Goal: Transaction & Acquisition: Download file/media

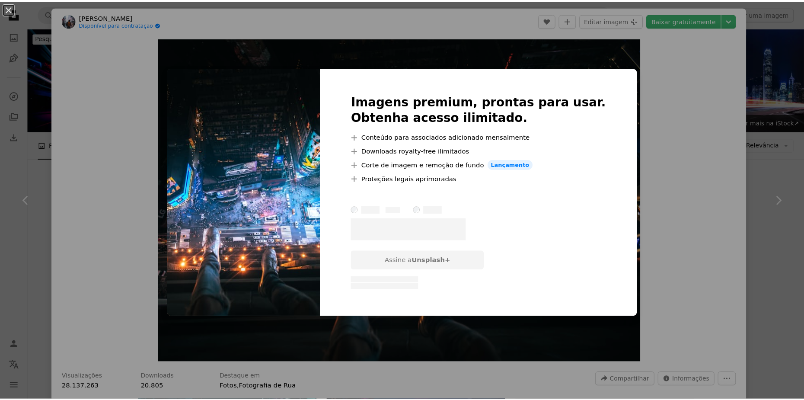
scroll to position [2422, 0]
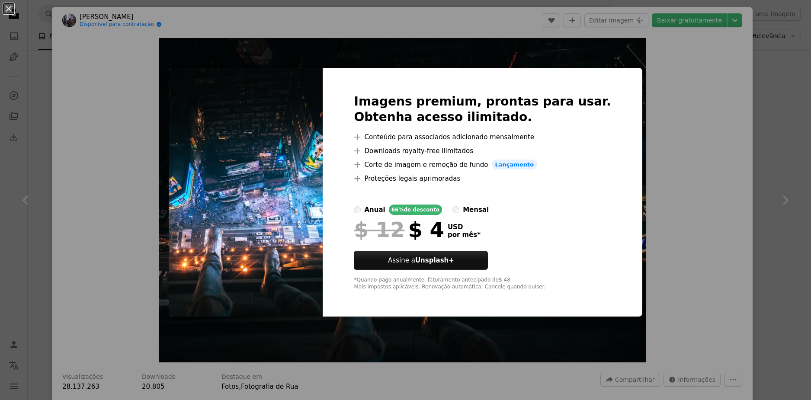
click at [652, 96] on div "An X shape Imagens premium, prontas para usar. Obtenha acesso ilimitado. A plus…" at bounding box center [405, 200] width 811 height 400
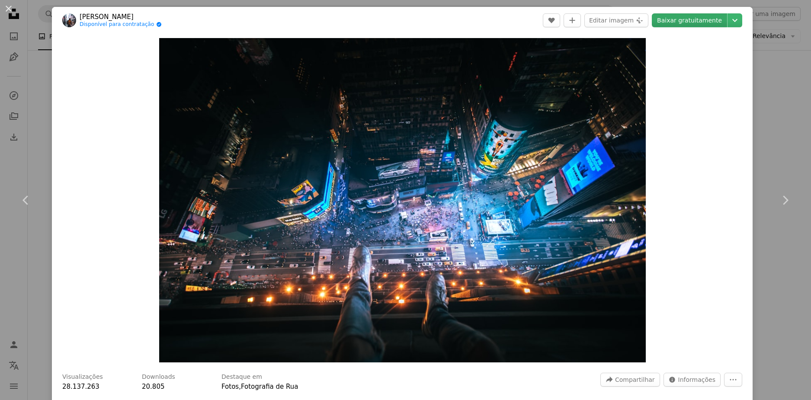
click at [682, 19] on link "Baixar gratuitamente" at bounding box center [689, 20] width 75 height 14
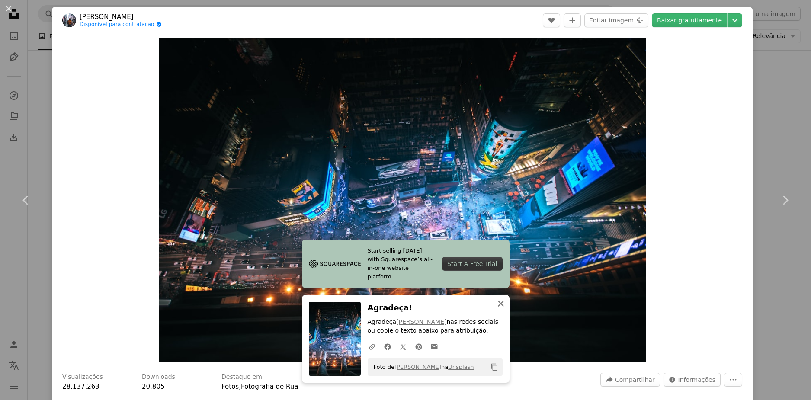
click at [500, 305] on icon "An X shape" at bounding box center [501, 303] width 10 height 10
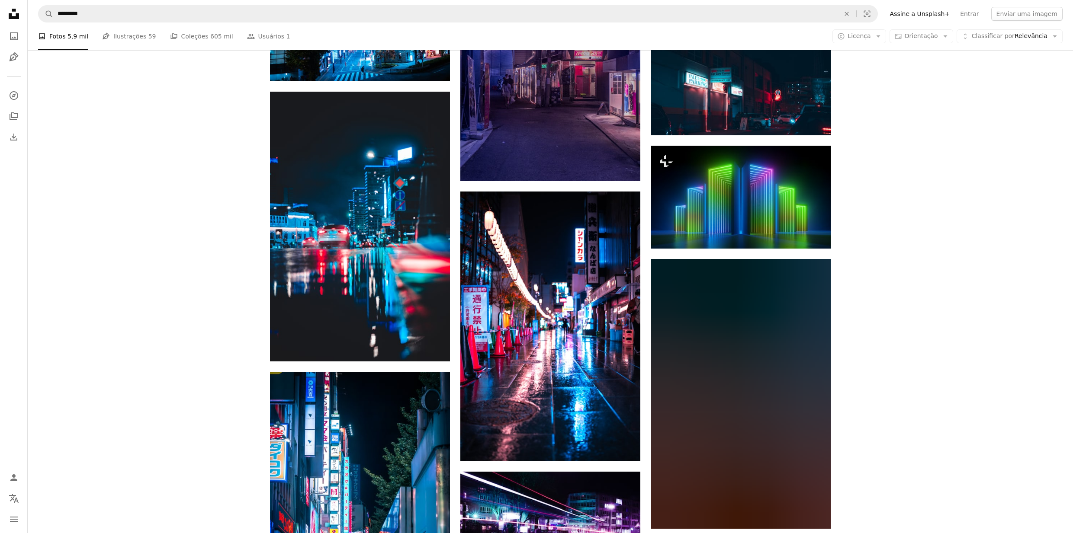
scroll to position [4267, 0]
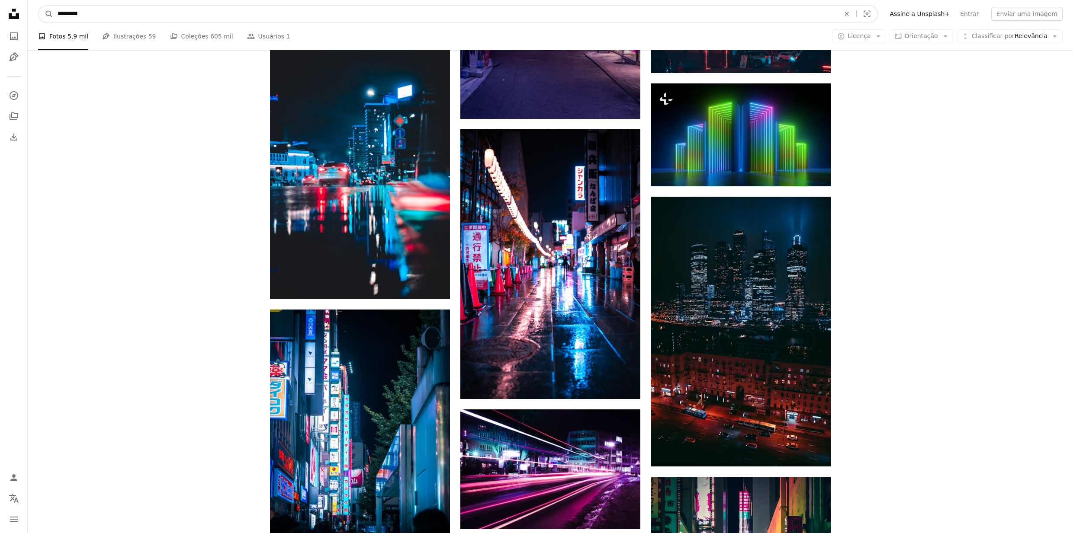
click at [158, 17] on input "*********" at bounding box center [445, 14] width 784 height 16
type input "**********"
click at [38, 6] on button "A magnifying glass" at bounding box center [45, 14] width 15 height 16
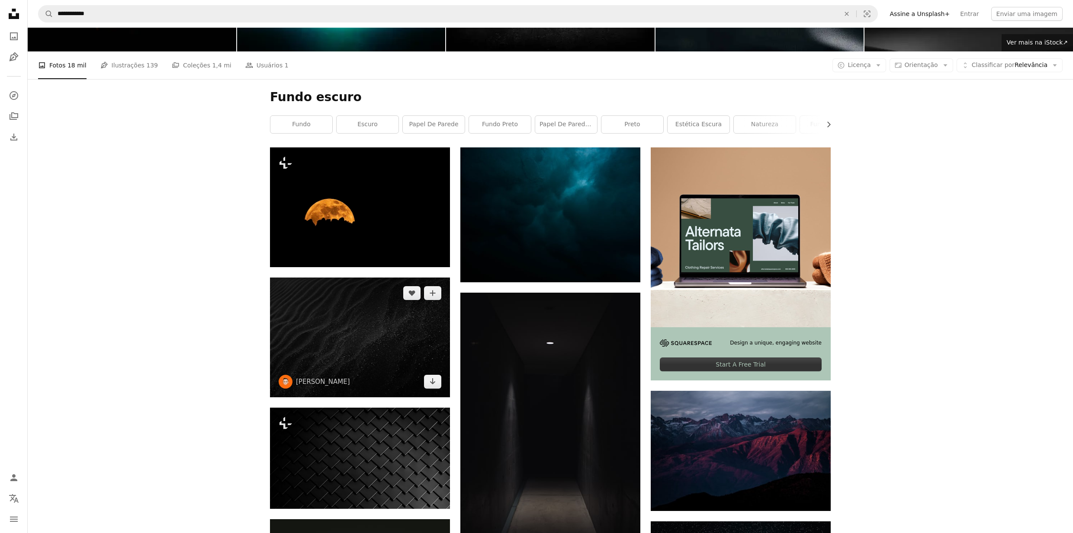
scroll to position [461, 0]
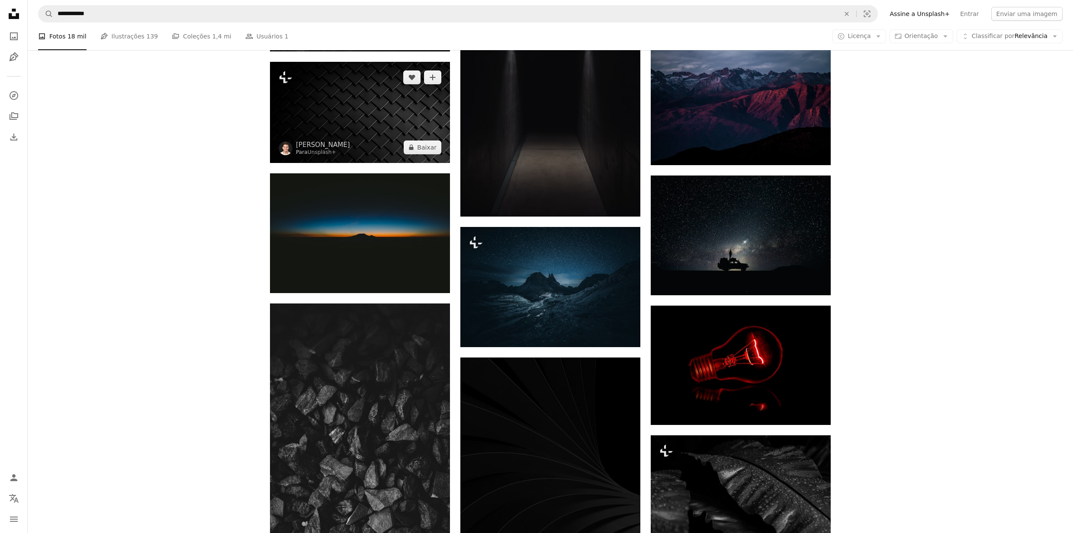
click at [368, 101] on img at bounding box center [360, 112] width 180 height 101
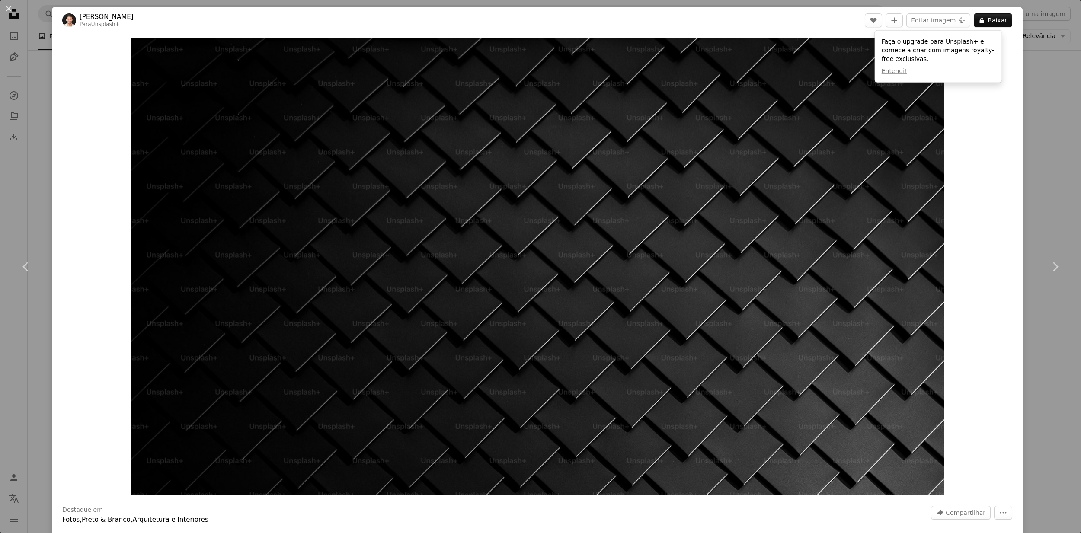
click at [810, 128] on div "An X shape Chevron left Chevron right [PERSON_NAME] Van Der Beken Para Unsplash…" at bounding box center [540, 266] width 1081 height 533
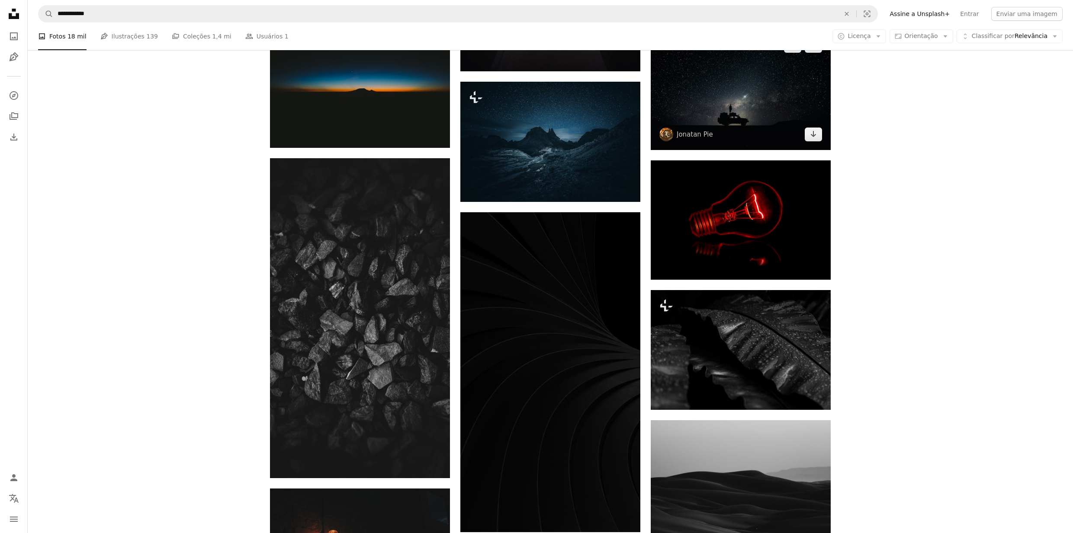
scroll to position [692, 0]
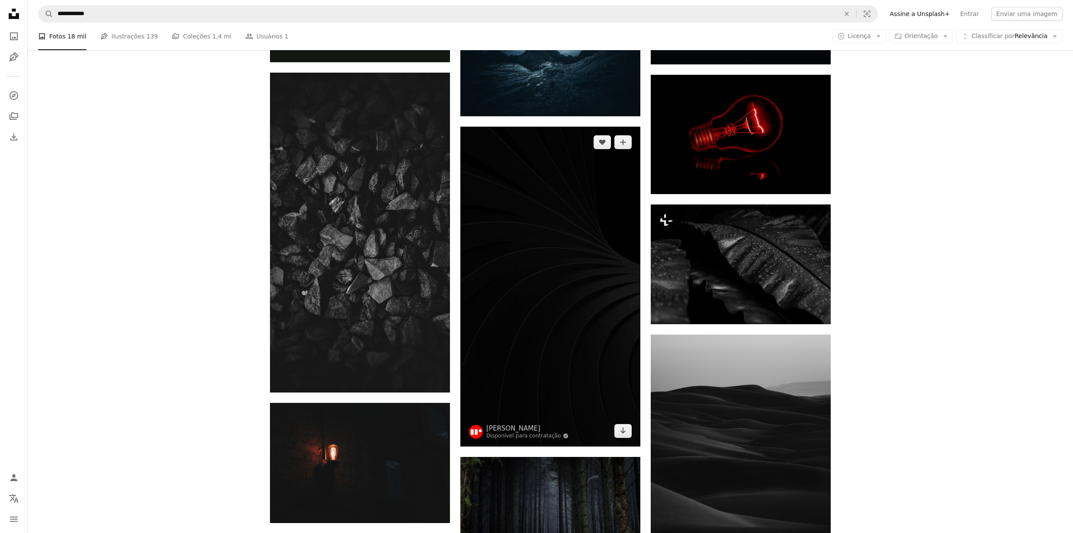
click at [554, 303] on img at bounding box center [550, 287] width 180 height 320
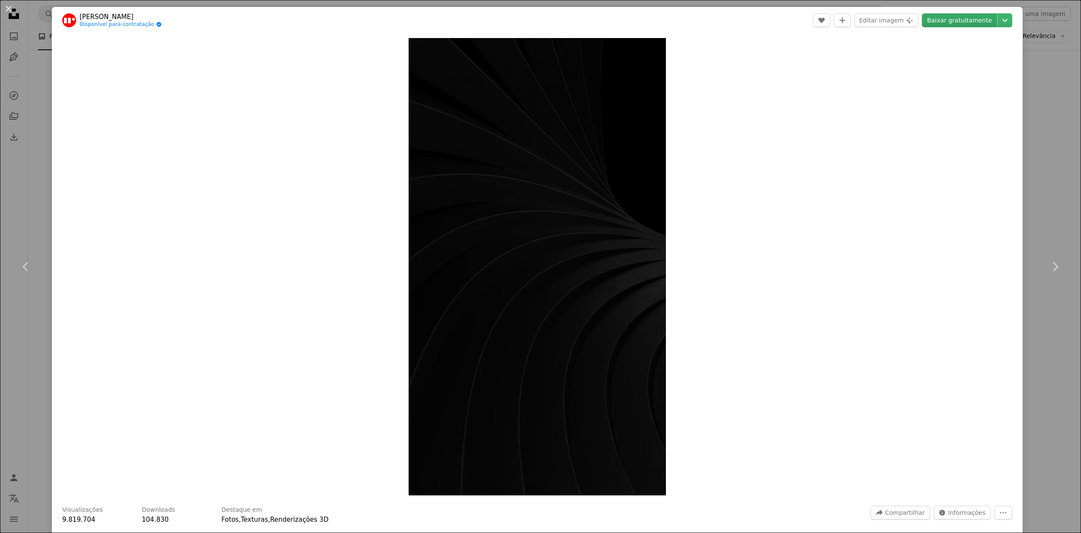
click at [810, 22] on link "Baixar gratuitamente" at bounding box center [959, 20] width 75 height 14
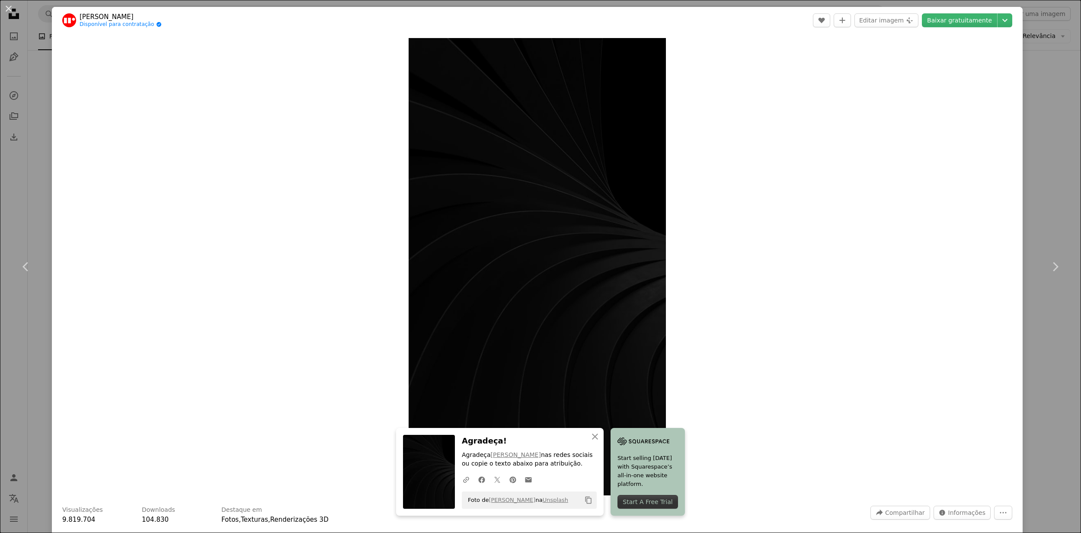
click at [810, 121] on div "An X shape Chevron left Chevron right [PERSON_NAME] Disponível para contratação…" at bounding box center [540, 266] width 1081 height 533
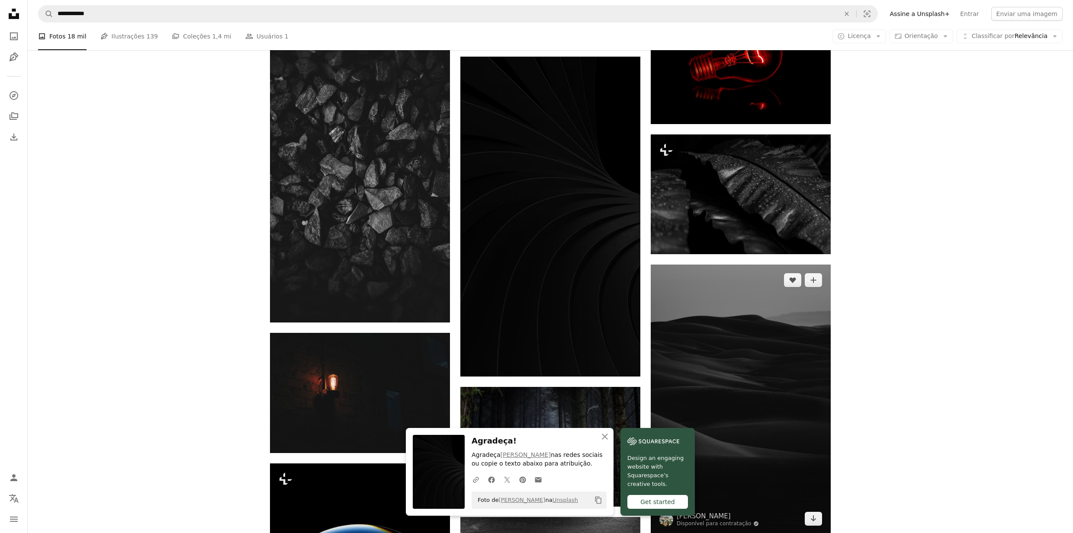
scroll to position [807, 0]
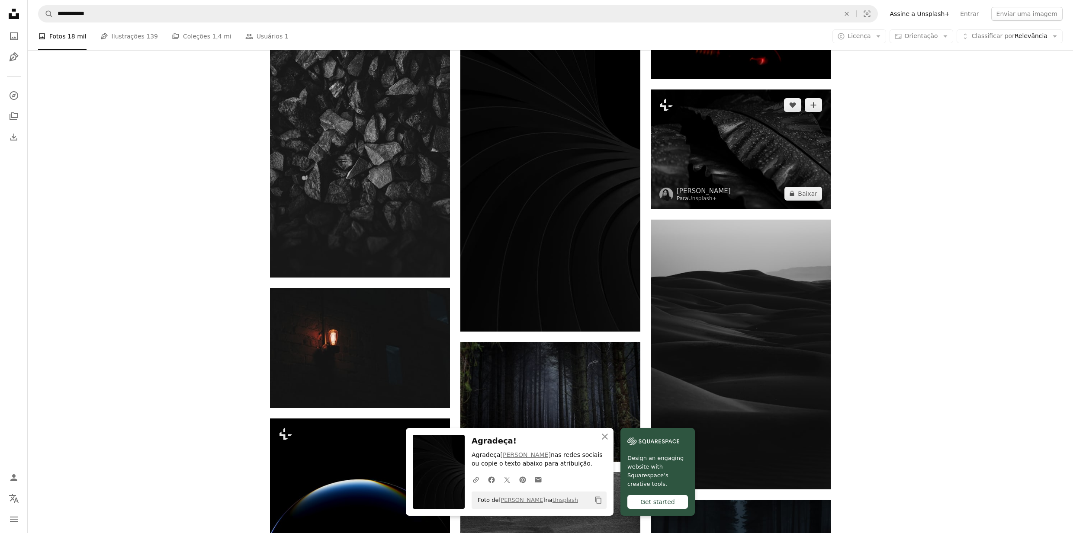
click at [740, 163] on img at bounding box center [740, 150] width 180 height 120
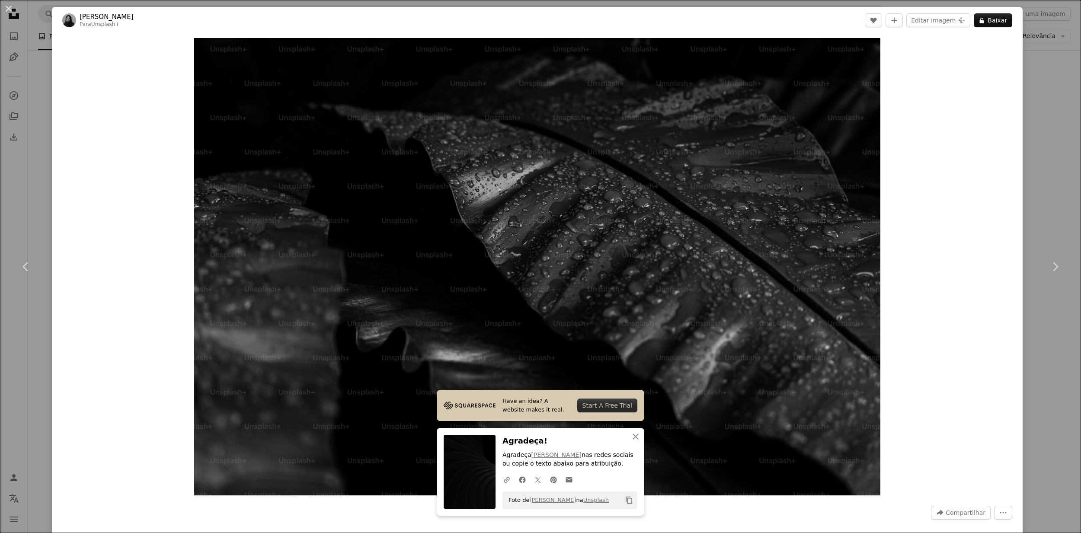
click at [810, 131] on div "An X shape Chevron left Chevron right [PERSON_NAME] Para Unsplash+ A heart A pl…" at bounding box center [540, 266] width 1081 height 533
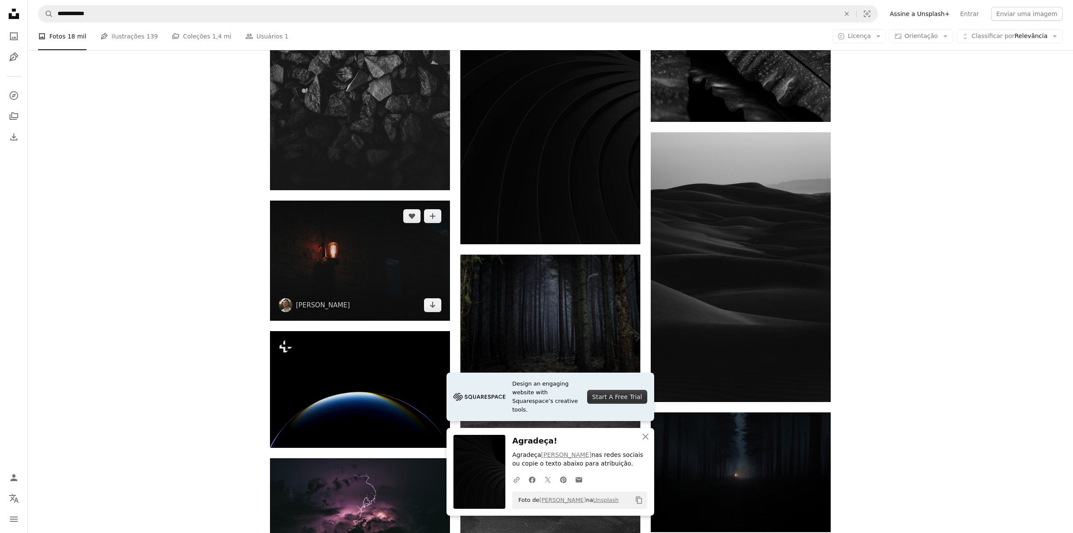
scroll to position [922, 0]
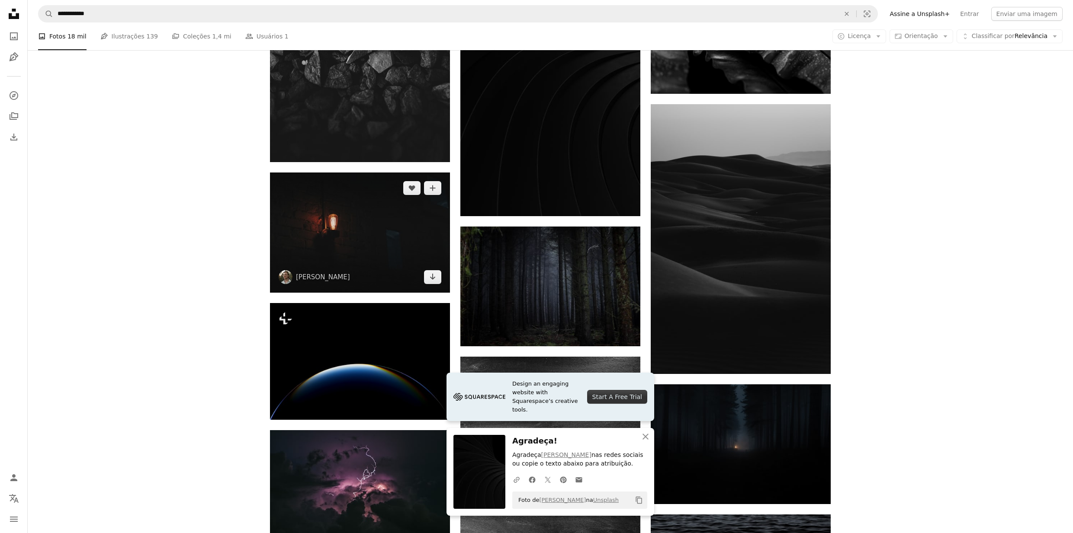
click at [330, 215] on img at bounding box center [360, 233] width 180 height 120
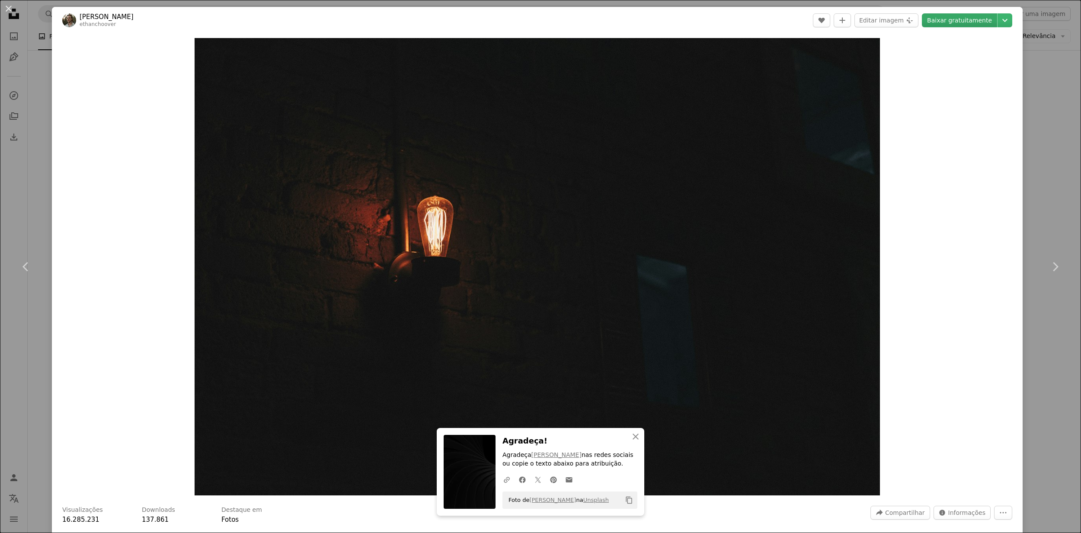
click at [810, 19] on link "Baixar gratuitamente" at bounding box center [959, 20] width 75 height 14
click at [810, 151] on div "An X shape Chevron left Chevron right [PERSON_NAME] ethanchoover A heart A plus…" at bounding box center [540, 266] width 1081 height 533
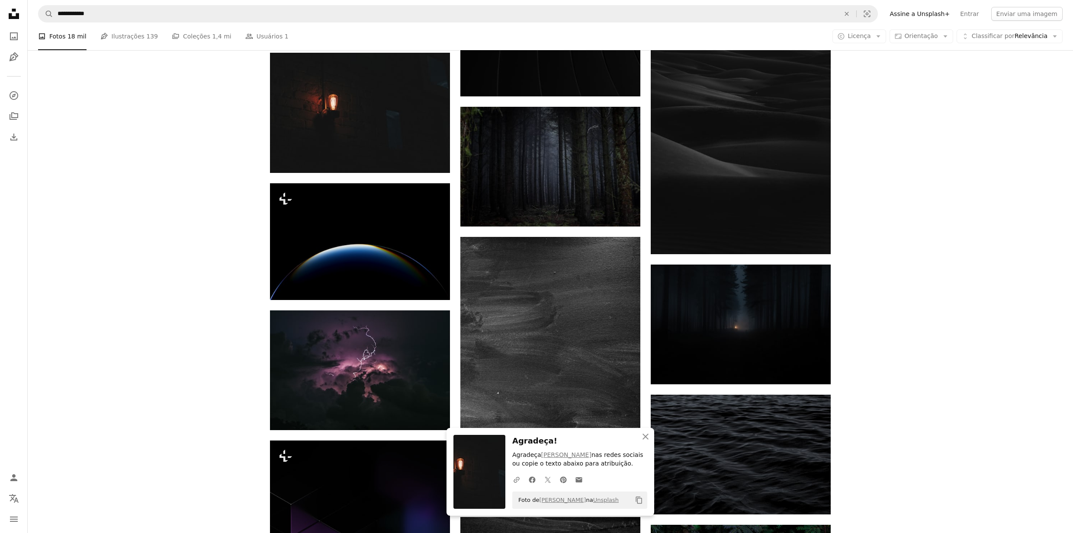
scroll to position [1153, 0]
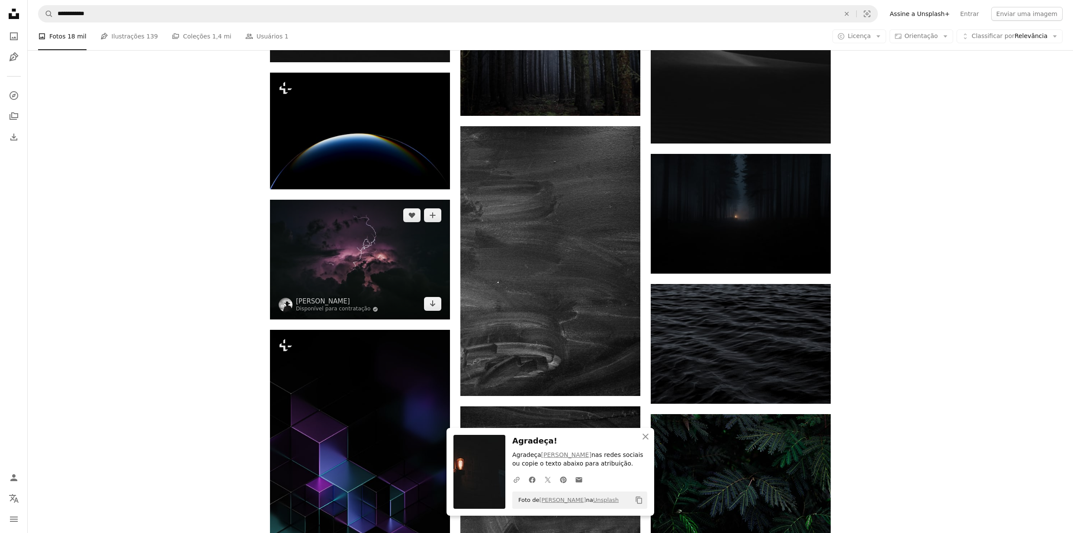
click at [362, 265] on img at bounding box center [360, 260] width 180 height 120
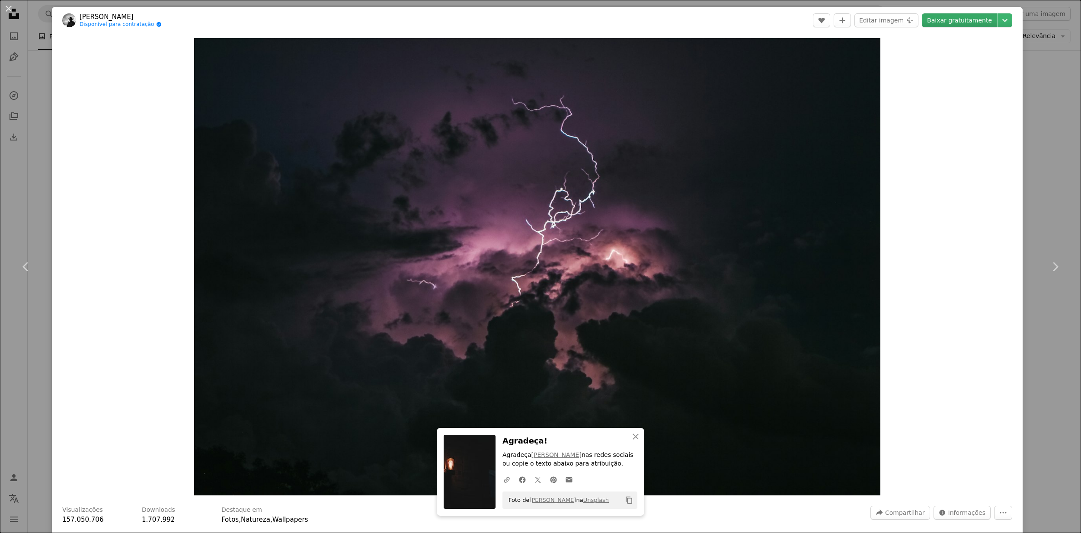
click at [810, 26] on link "Baixar gratuitamente" at bounding box center [959, 20] width 75 height 14
click at [810, 150] on div "An X shape Chevron left Chevron right [PERSON_NAME] Disponível para contratação…" at bounding box center [540, 266] width 1081 height 533
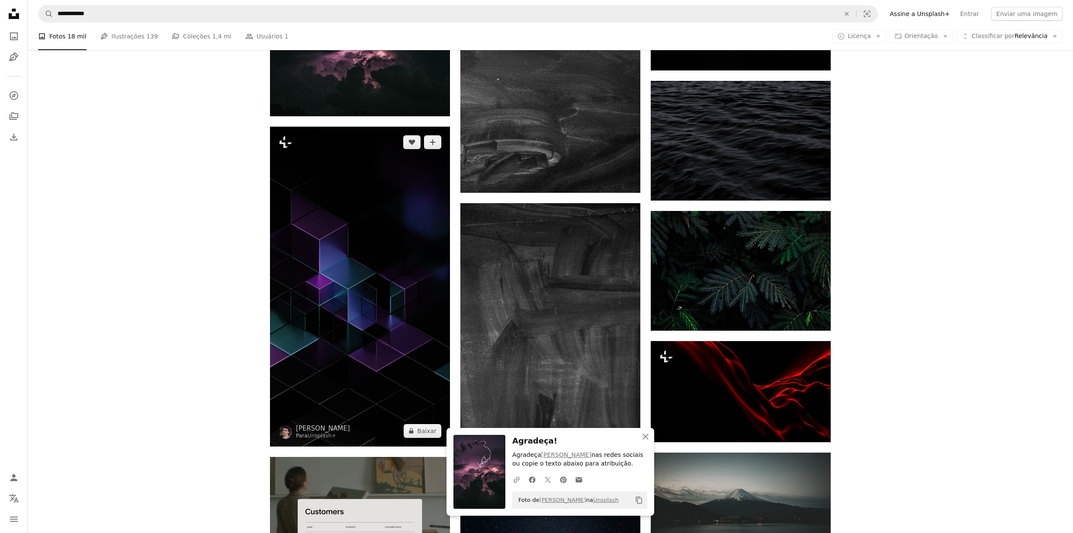
scroll to position [1384, 0]
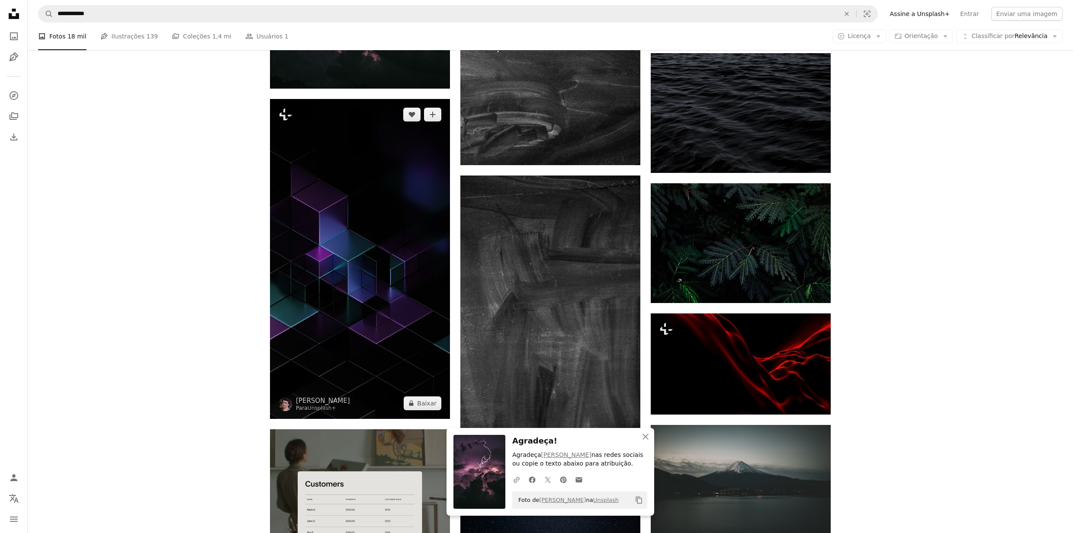
click at [385, 277] on img at bounding box center [360, 259] width 180 height 320
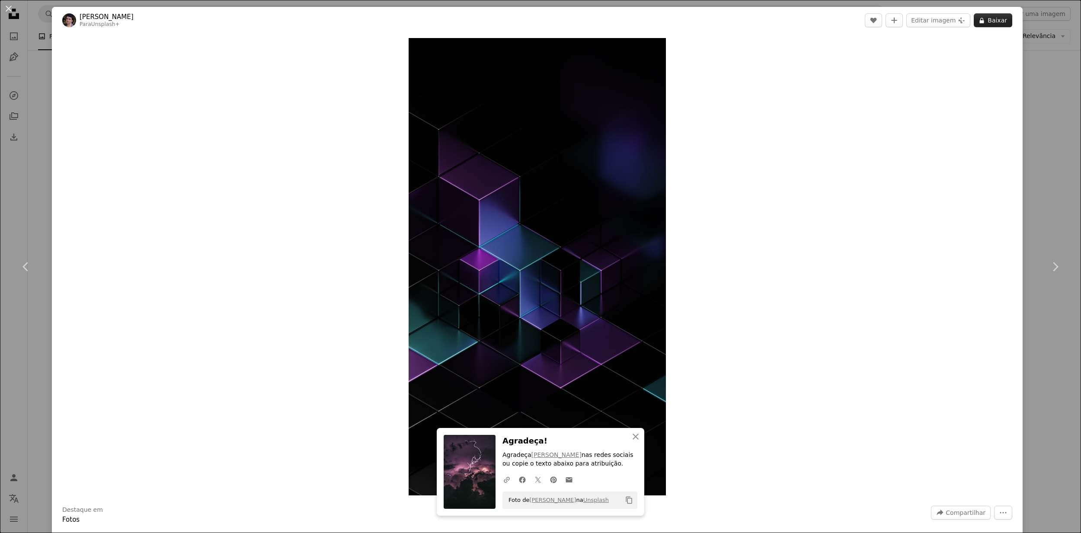
click at [810, 16] on button "A lock Baixar" at bounding box center [993, 20] width 38 height 14
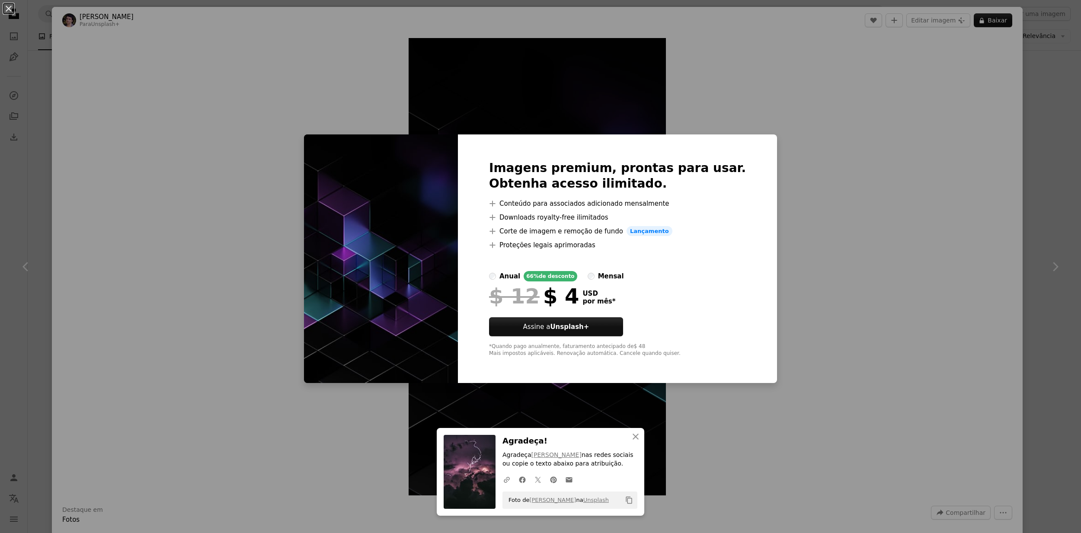
click at [810, 120] on div "An X shape Imagens premium, prontas para usar. Obtenha acesso ilimitado. A plus…" at bounding box center [540, 266] width 1081 height 533
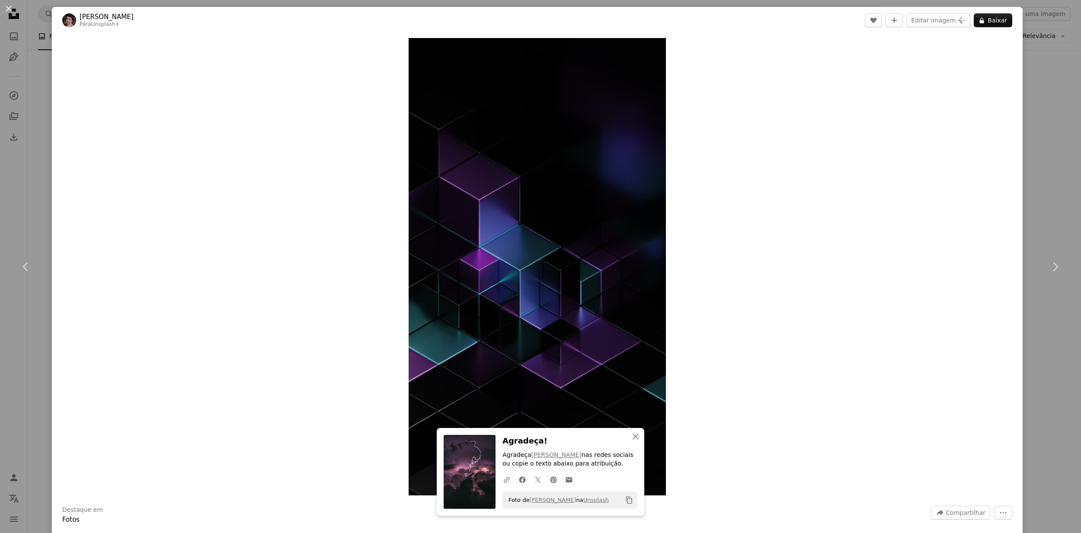
click at [810, 188] on div "An X shape Chevron left Chevron right Rodion Kutsaiev Para Unsplash+ A heart A …" at bounding box center [540, 266] width 1081 height 533
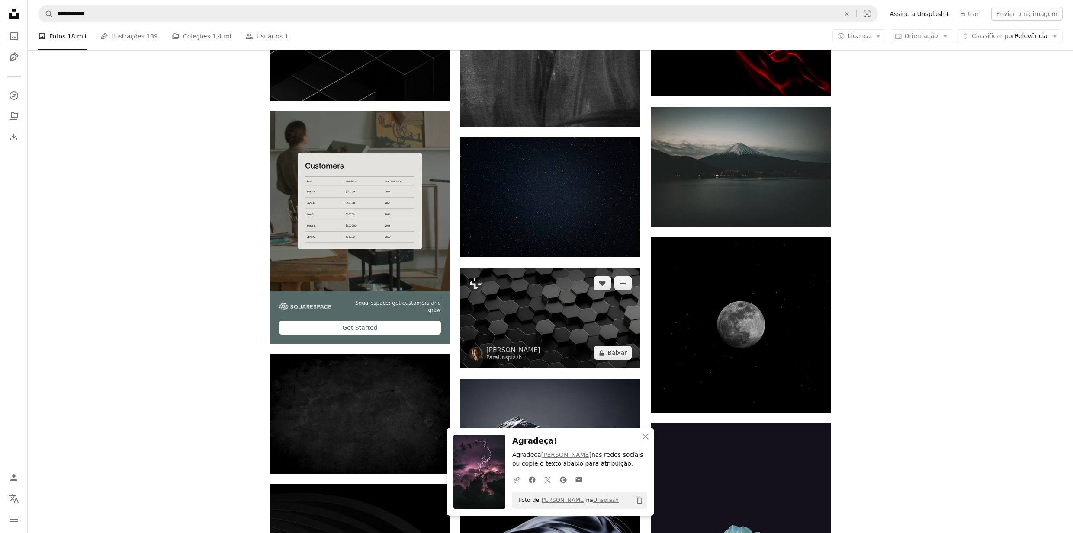
scroll to position [1730, 0]
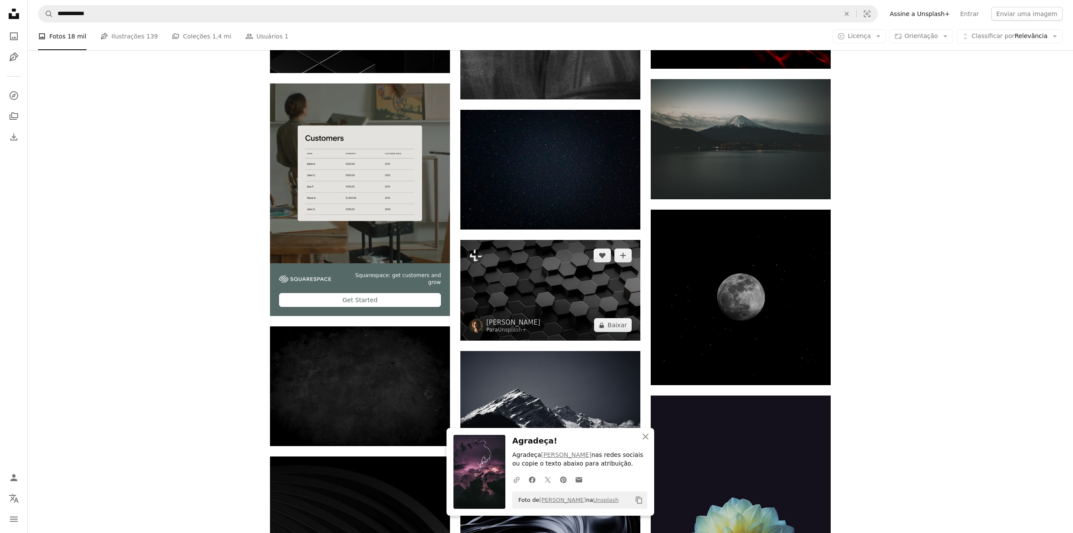
click at [567, 284] on img at bounding box center [550, 290] width 180 height 101
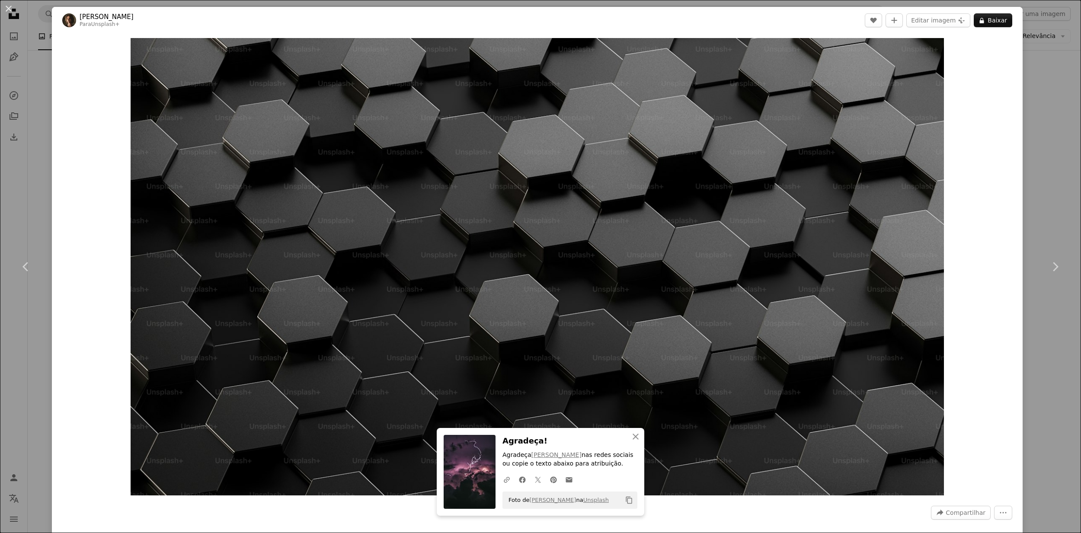
click at [810, 168] on div "An X shape Chevron left Chevron right [PERSON_NAME] Para Unsplash+ A heart A pl…" at bounding box center [540, 266] width 1081 height 533
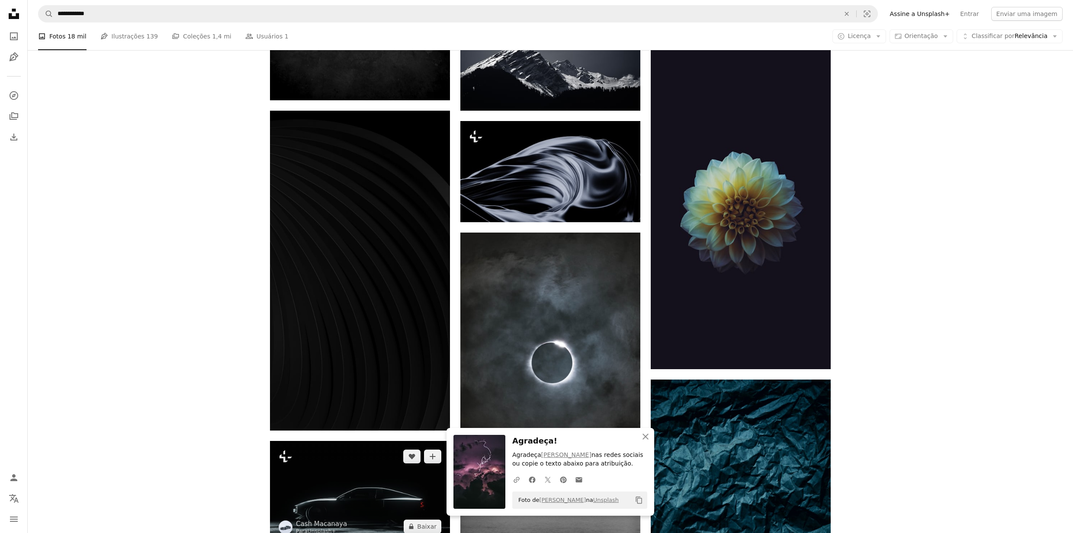
scroll to position [2306, 0]
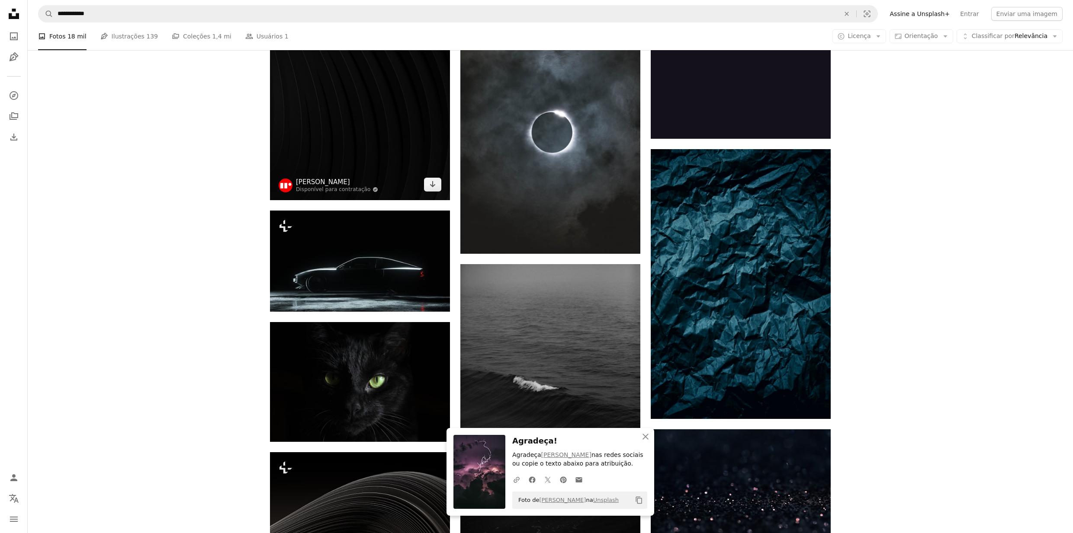
click at [361, 186] on link "[PERSON_NAME]" at bounding box center [337, 182] width 82 height 9
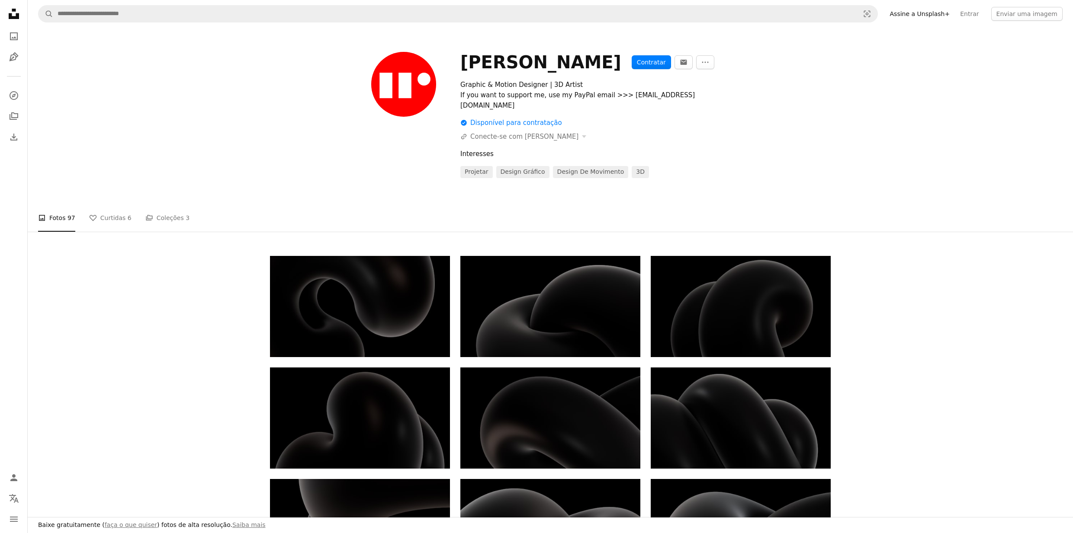
drag, startPoint x: 686, startPoint y: 227, endPoint x: 686, endPoint y: 217, distance: 10.4
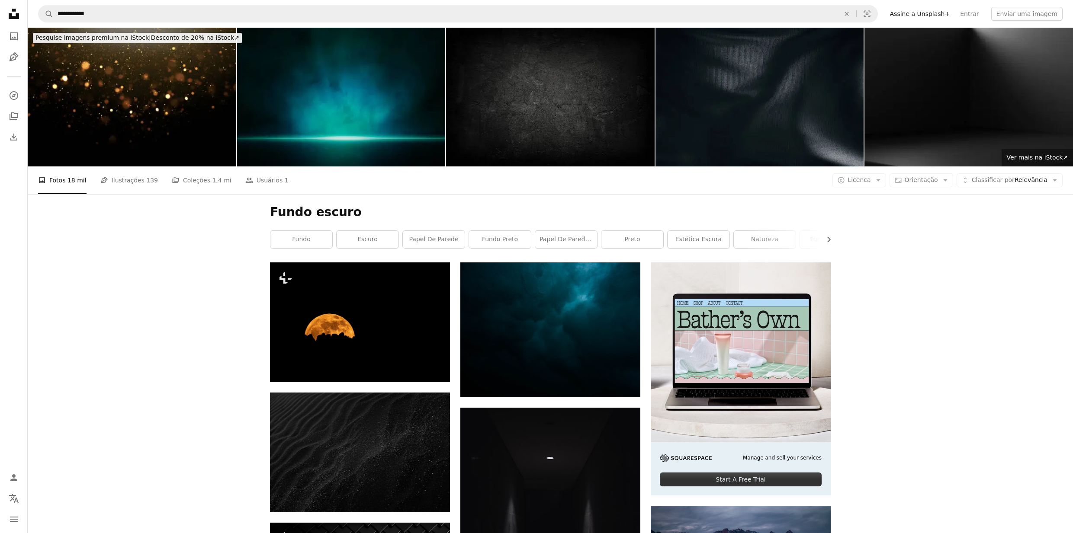
scroll to position [2306, 0]
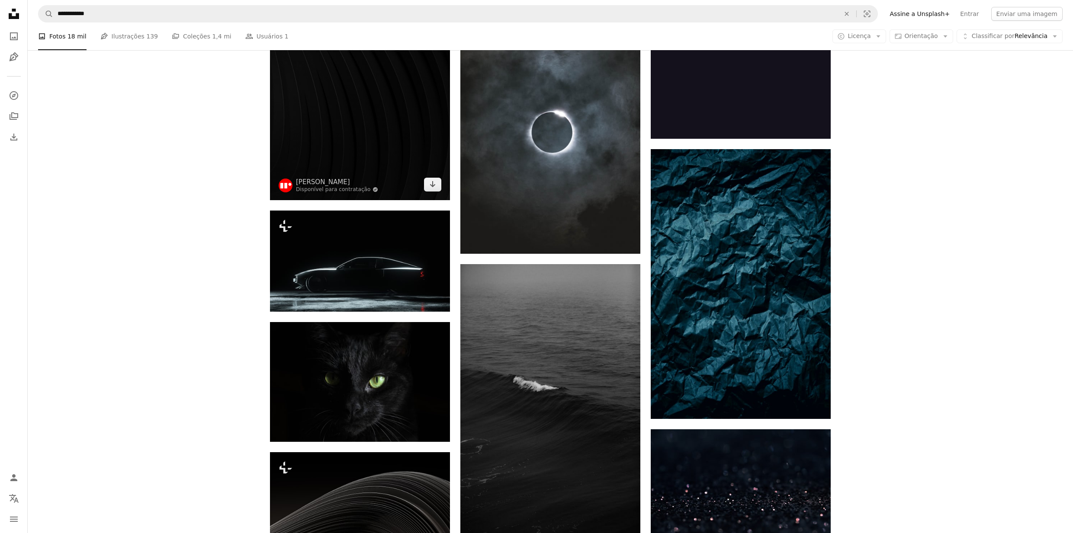
click at [362, 130] on img at bounding box center [360, 40] width 180 height 320
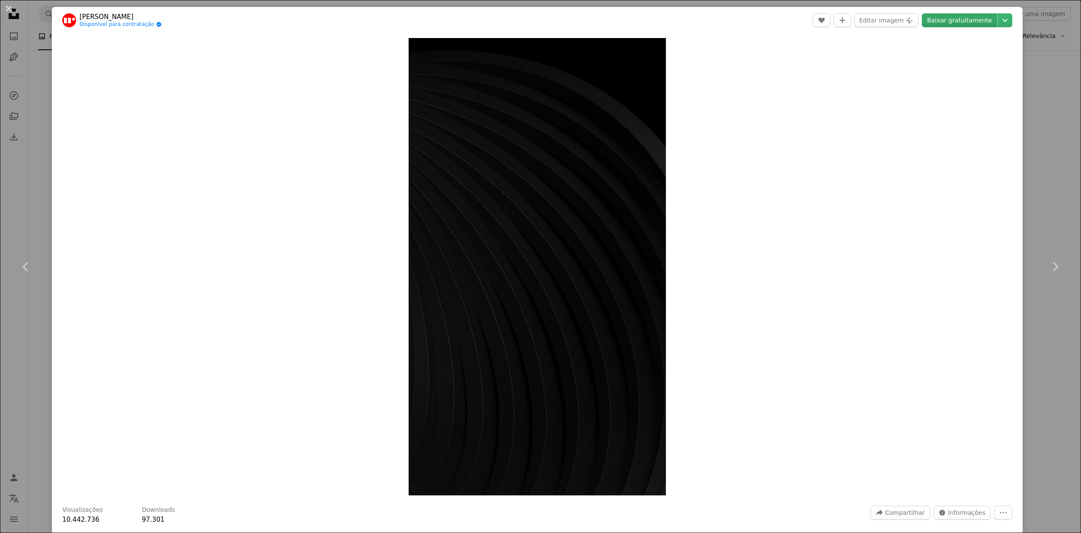
click at [810, 19] on link "Baixar gratuitamente" at bounding box center [959, 20] width 75 height 14
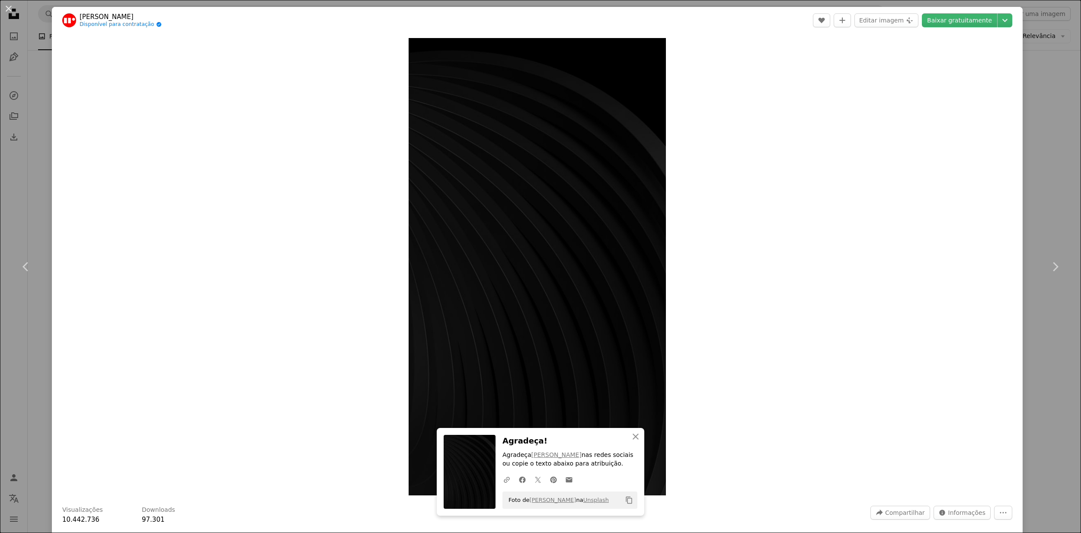
click at [810, 106] on div "An X shape Chevron left Chevron right [PERSON_NAME] Disponível para contratação…" at bounding box center [540, 266] width 1081 height 533
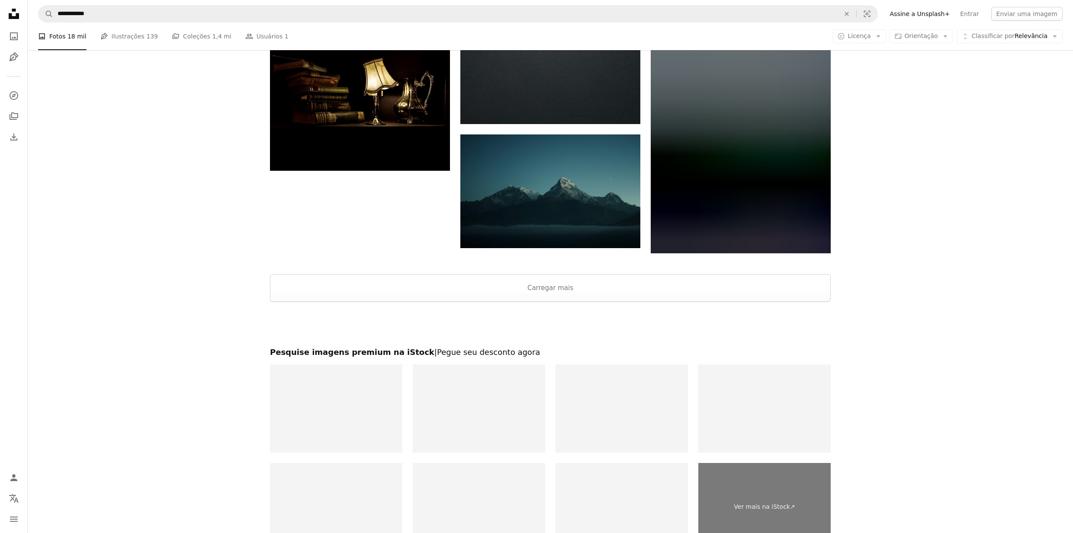
scroll to position [3921, 0]
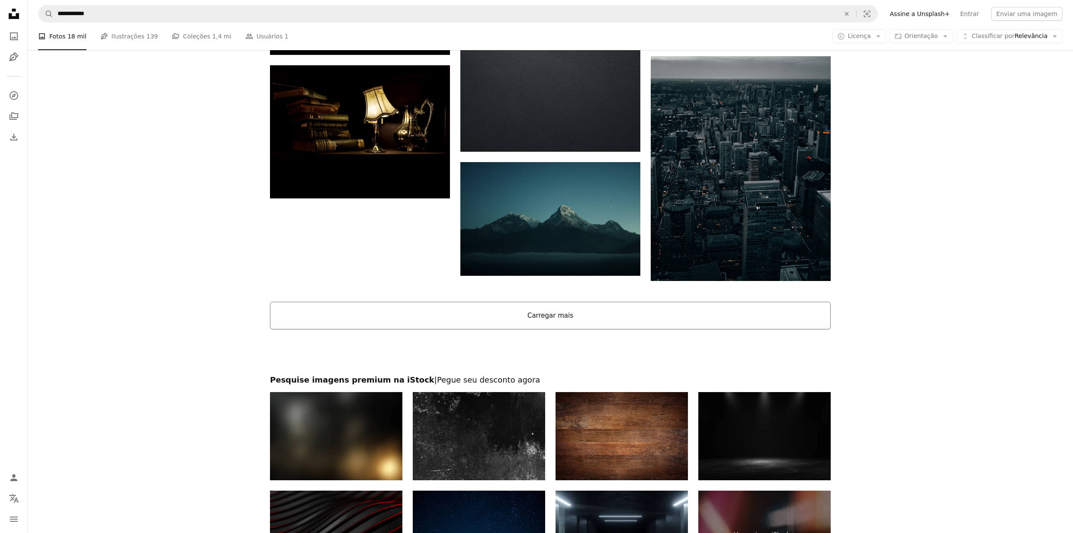
click at [542, 329] on button "Carregar mais" at bounding box center [550, 316] width 560 height 28
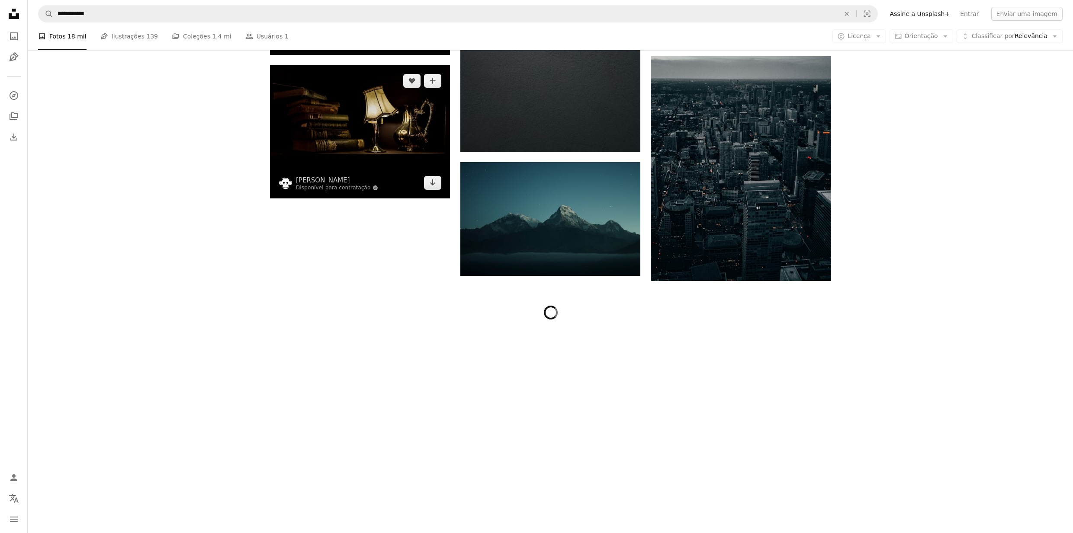
click at [391, 122] on img at bounding box center [360, 131] width 180 height 133
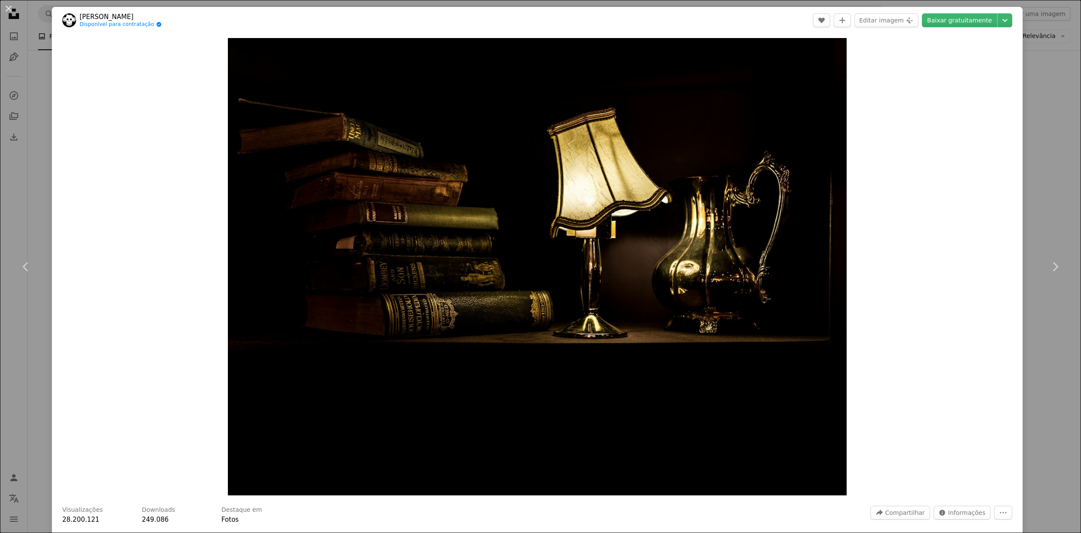
click at [810, 137] on div "Zoom in" at bounding box center [537, 267] width 971 height 466
click at [810, 149] on div "An X shape Chevron left Chevron right Jez Timms Disponível para contratação A c…" at bounding box center [540, 266] width 1081 height 533
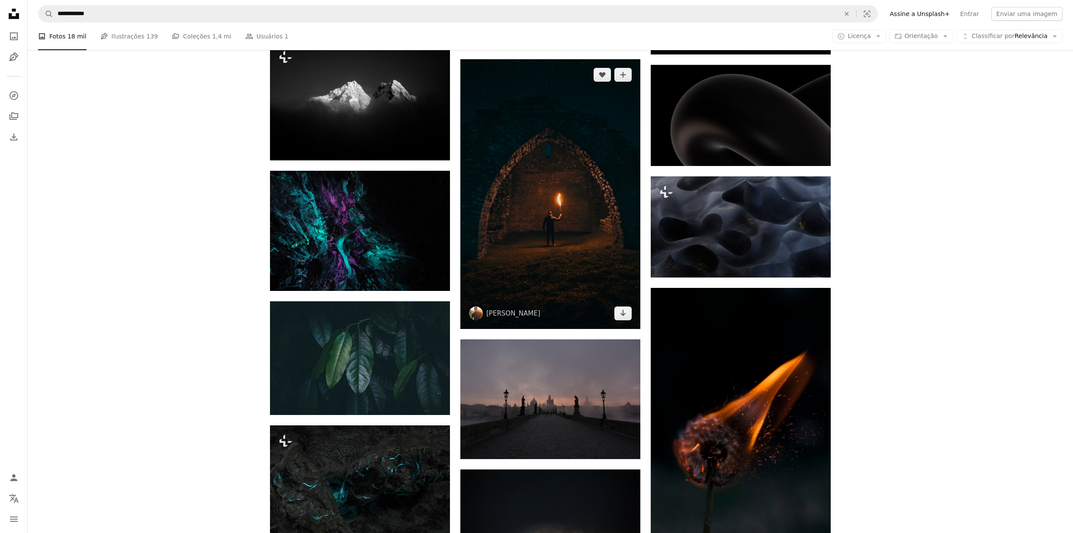
scroll to position [4844, 0]
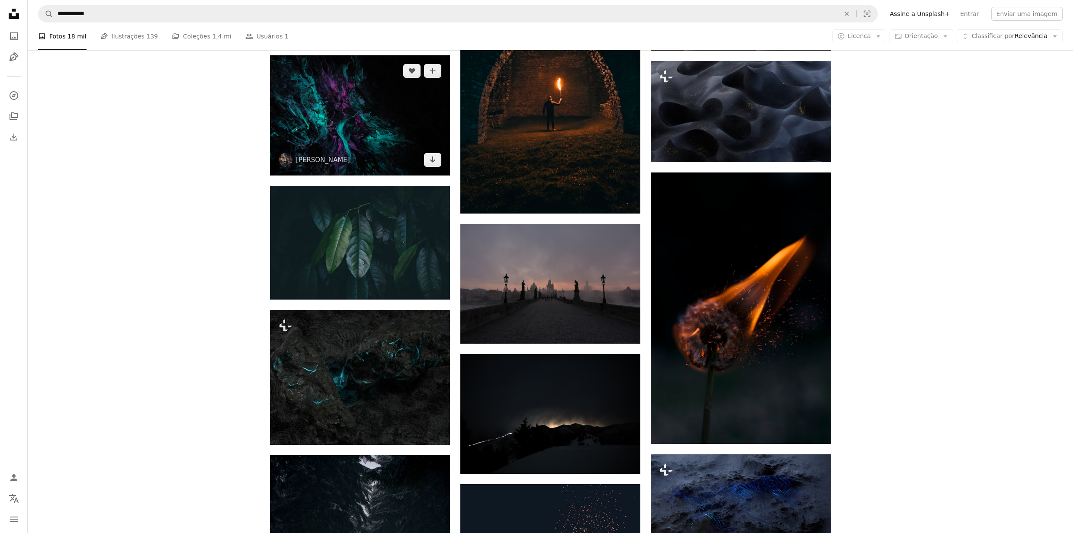
click at [352, 116] on img at bounding box center [360, 115] width 180 height 120
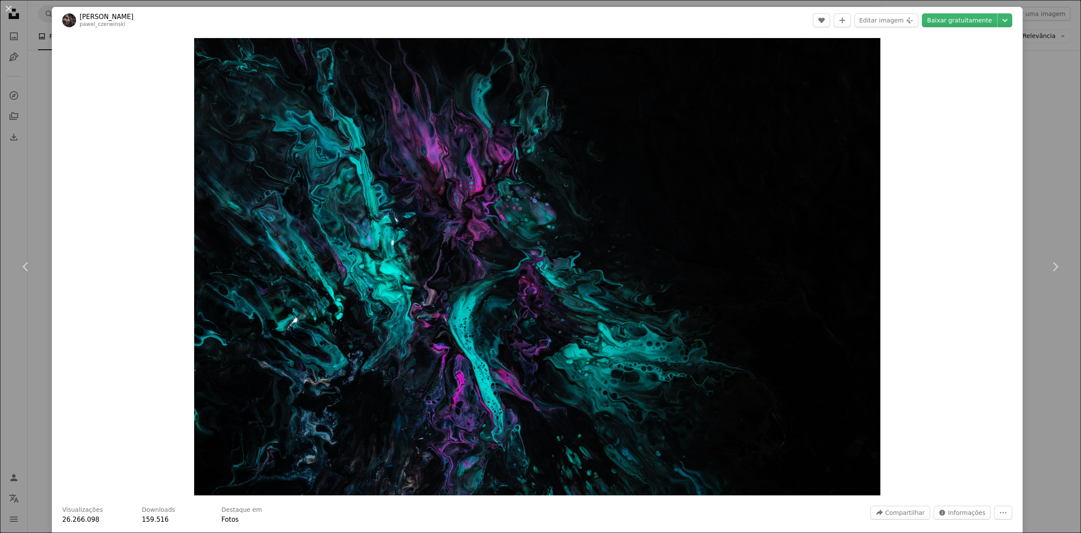
click at [810, 148] on div "An X shape Chevron left Chevron right Pawel Czerwinski pawel_czerwinski A heart…" at bounding box center [540, 266] width 1081 height 533
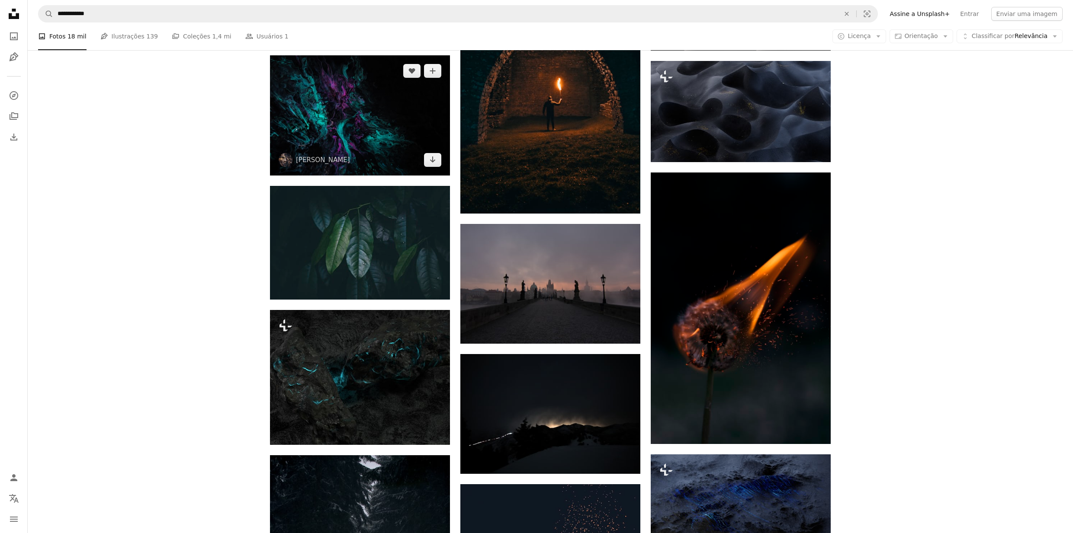
click at [439, 129] on img at bounding box center [360, 115] width 180 height 120
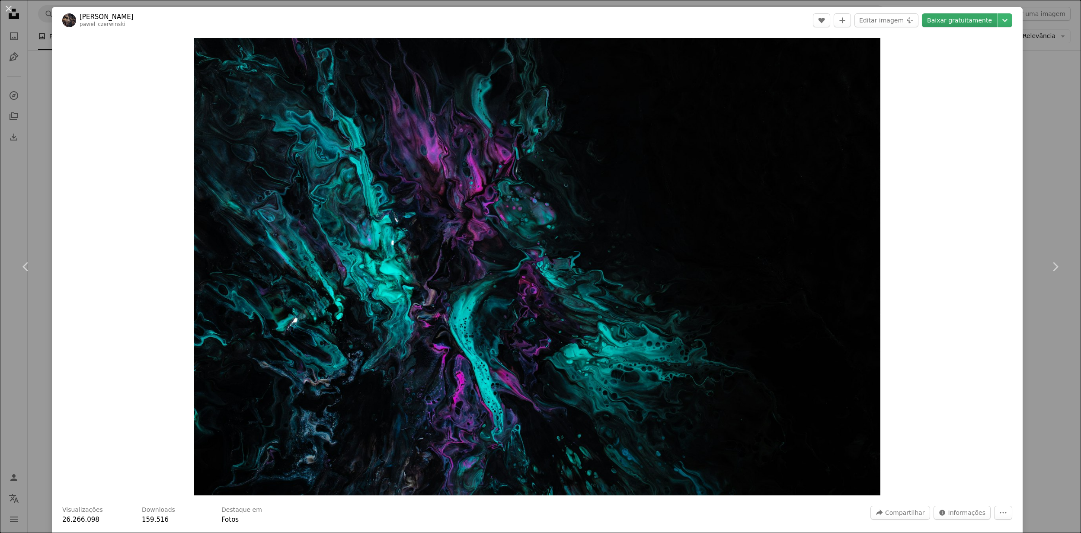
click at [810, 18] on link "Baixar gratuitamente" at bounding box center [959, 20] width 75 height 14
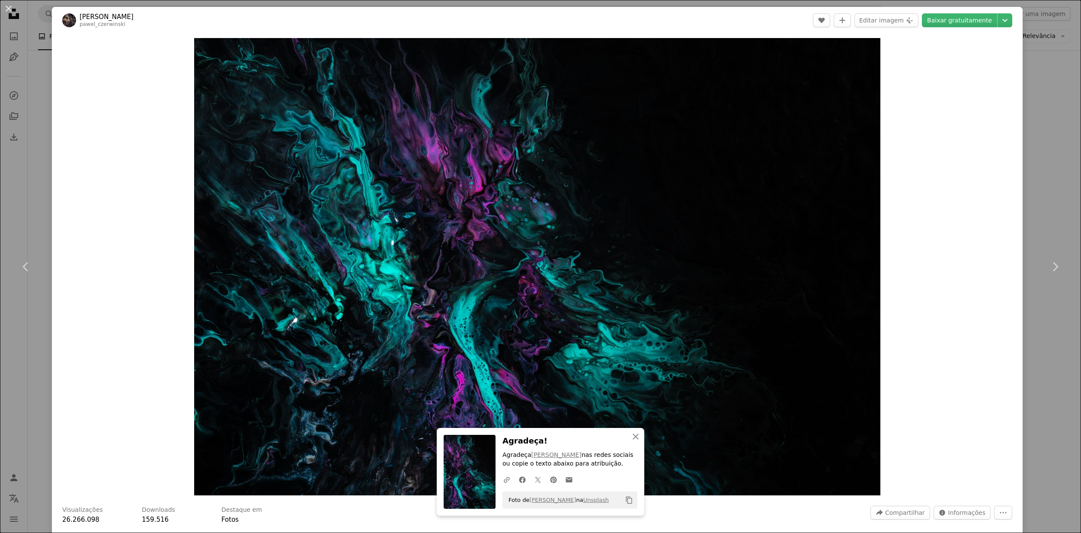
click at [810, 118] on div "An X shape Chevron left Chevron right Pawel Czerwinski pawel_czerwinski A heart…" at bounding box center [540, 266] width 1081 height 533
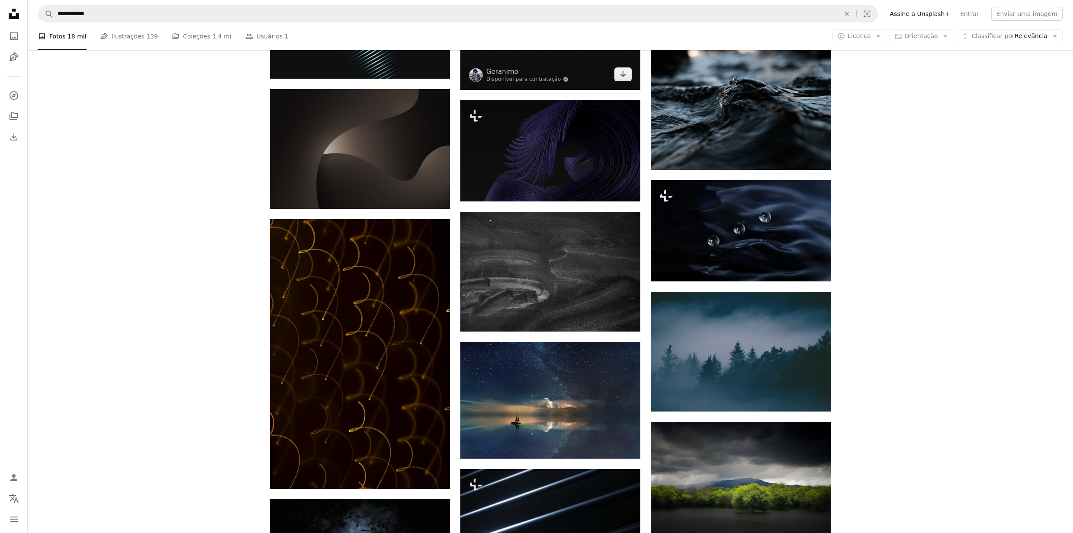
scroll to position [10264, 0]
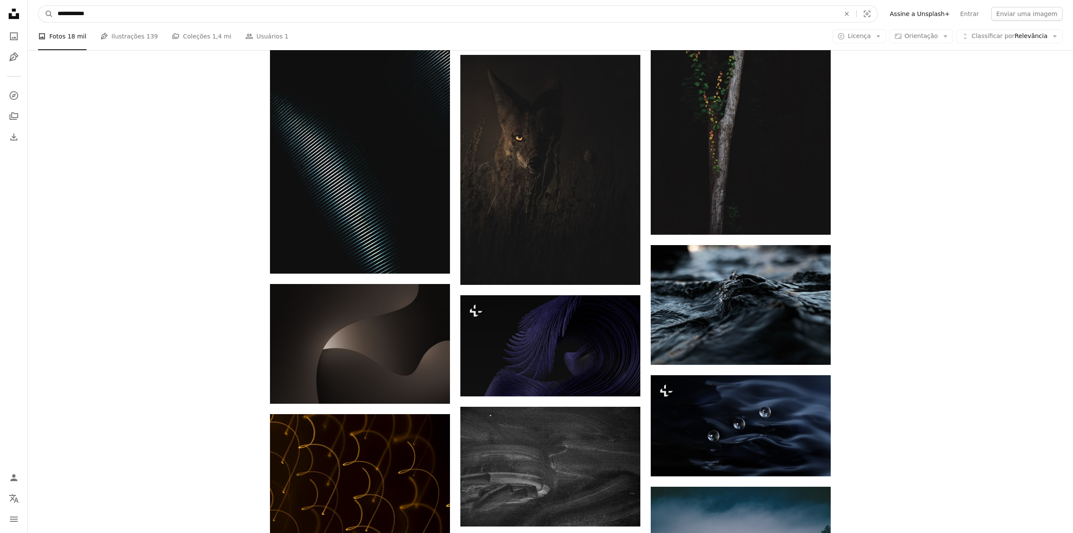
click at [196, 7] on input "**********" at bounding box center [445, 14] width 784 height 16
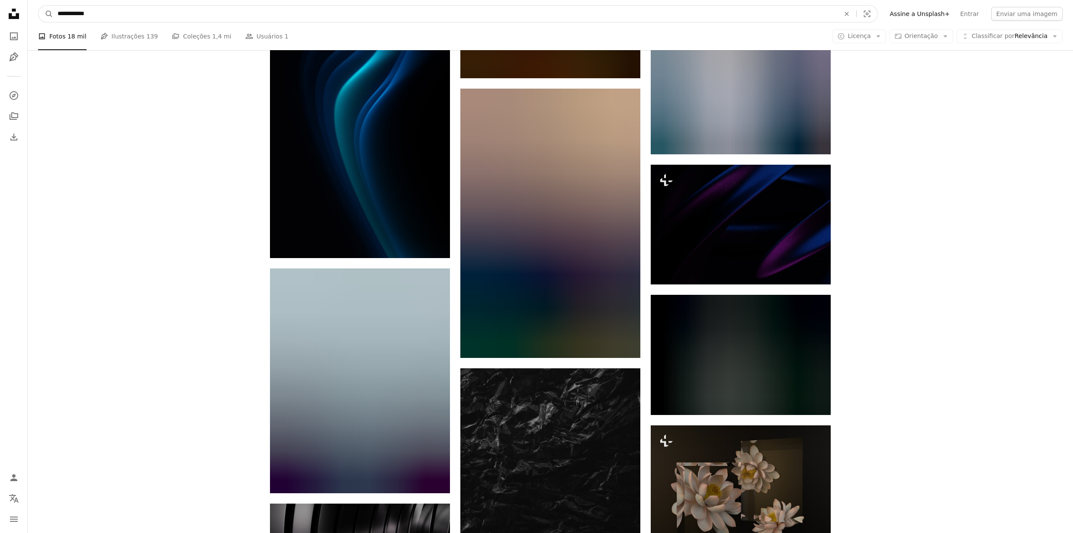
scroll to position [26410, 0]
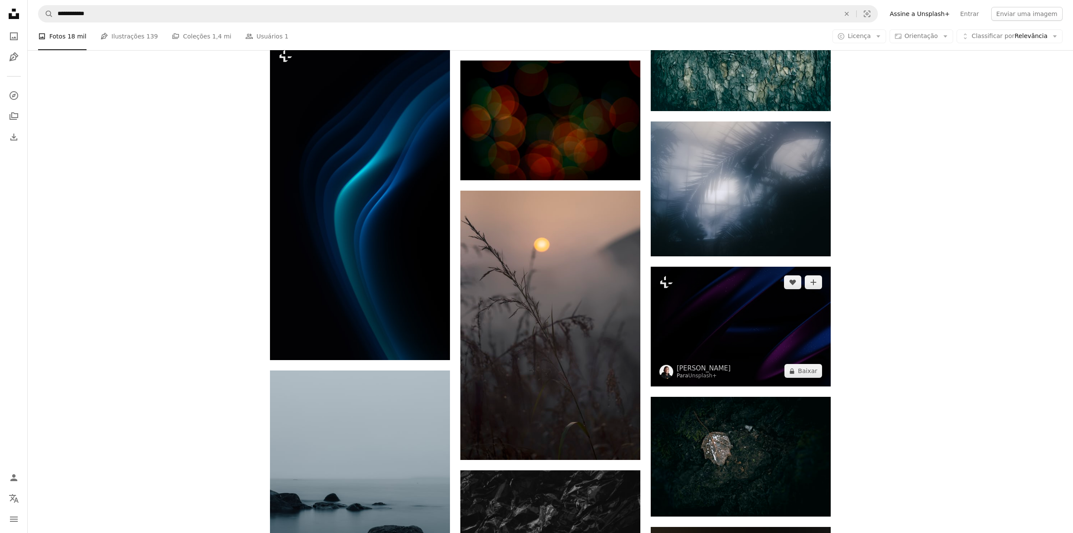
click at [741, 326] on img at bounding box center [740, 327] width 180 height 120
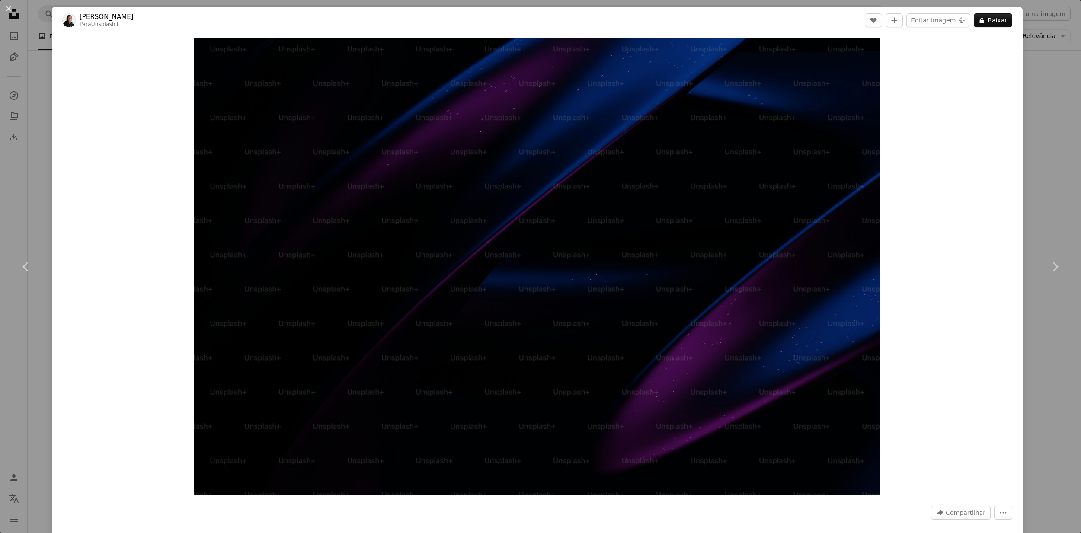
click at [810, 127] on div "An X shape Chevron left Chevron right [PERSON_NAME] Para Unsplash+ A heart A pl…" at bounding box center [540, 266] width 1081 height 533
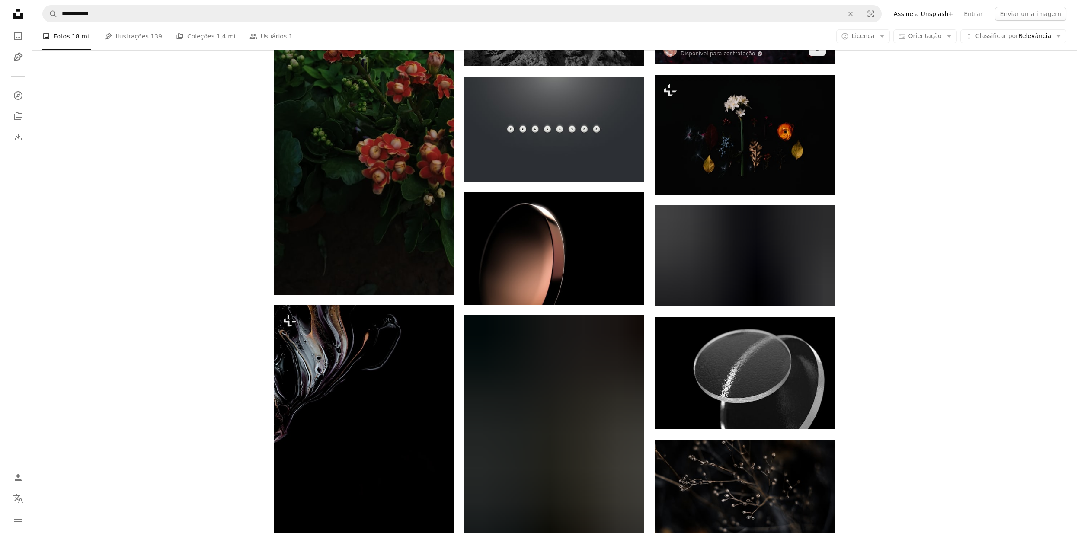
scroll to position [51642, 0]
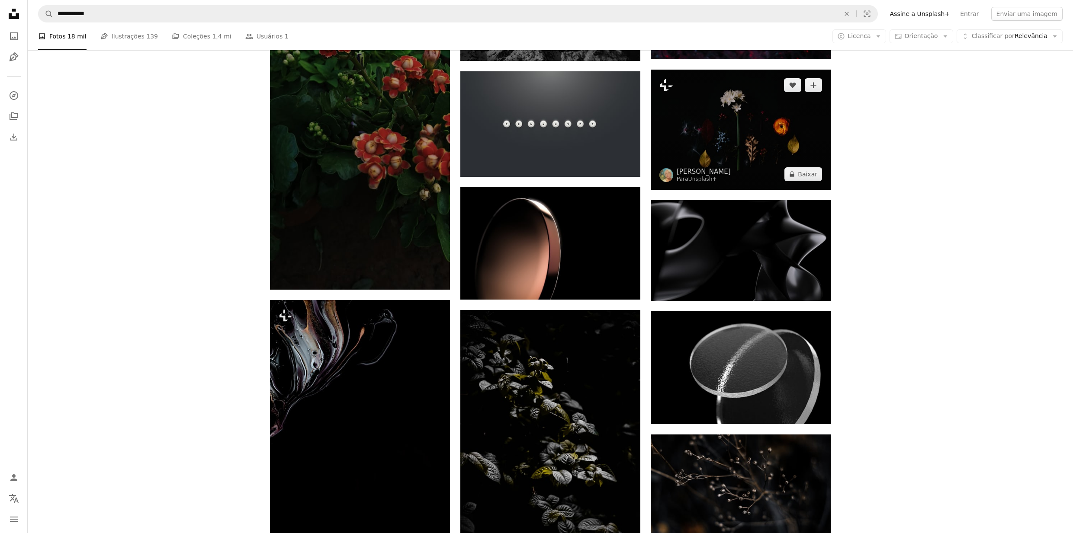
click at [715, 127] on img at bounding box center [740, 130] width 180 height 120
click at [727, 148] on img at bounding box center [740, 130] width 180 height 120
